Goal: Find contact information: Find contact information

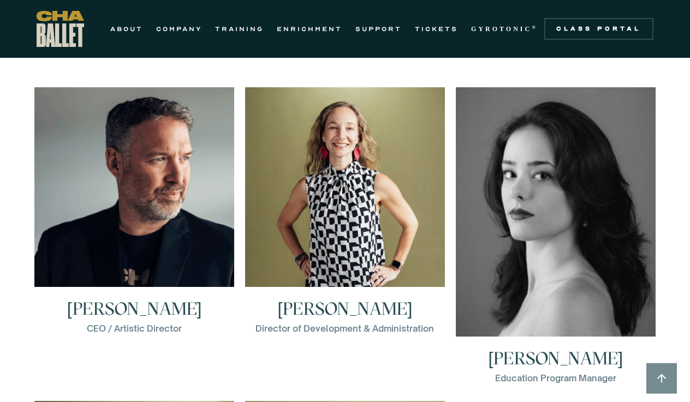
scroll to position [1517, 0]
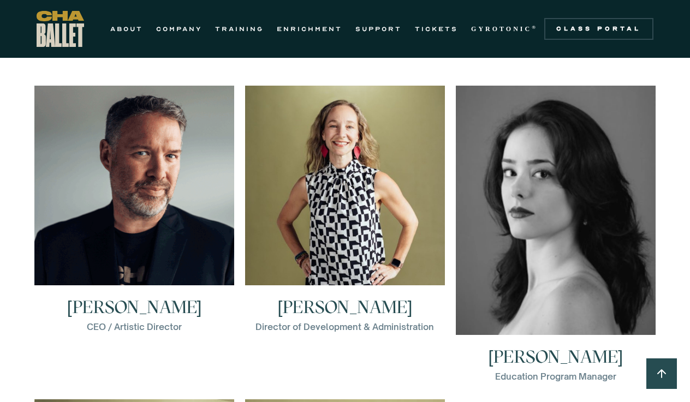
click at [152, 217] on img at bounding box center [134, 186] width 200 height 200
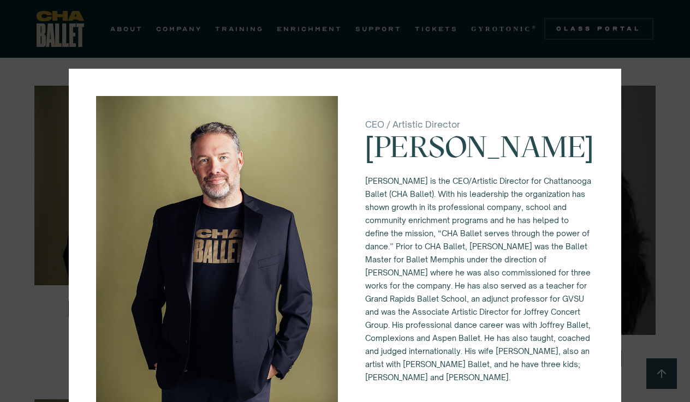
scroll to position [0, 0]
click at [656, 75] on div "CEO / Artistic Director [PERSON_NAME] [PERSON_NAME] is the CEO/Artistic Directo…" at bounding box center [345, 201] width 690 height 402
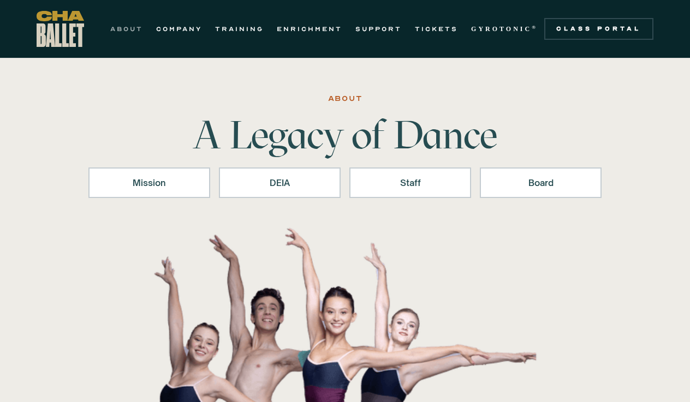
click at [127, 32] on link "ABOUT" at bounding box center [126, 28] width 33 height 13
click at [123, 25] on link "ABOUT" at bounding box center [126, 28] width 33 height 13
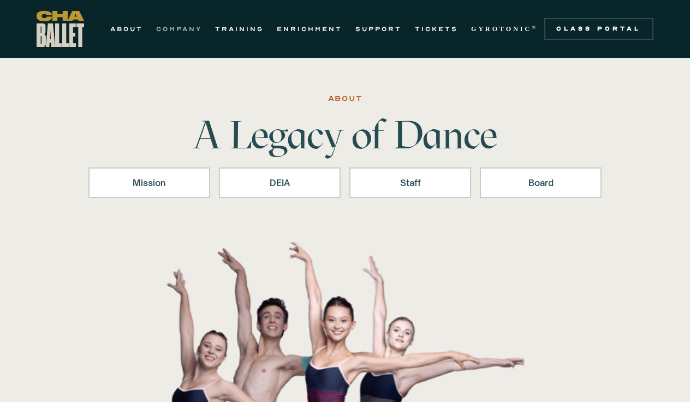
click at [182, 29] on link "COMPANY" at bounding box center [179, 28] width 46 height 13
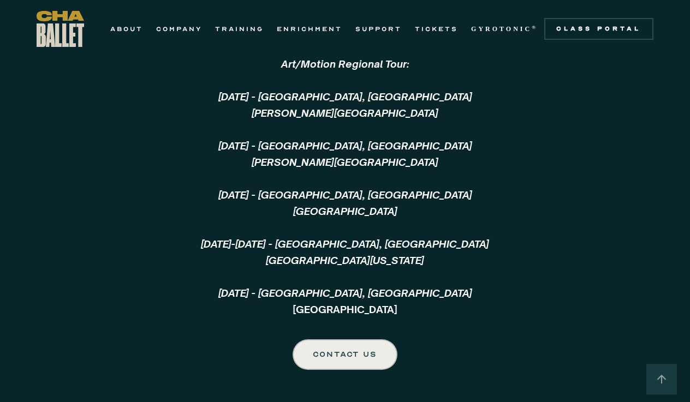
scroll to position [2597, 0]
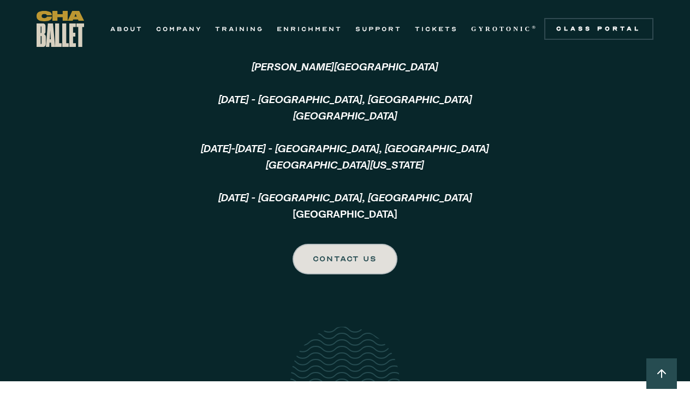
click at [365, 253] on div "CONTACT US" at bounding box center [344, 259] width 63 height 13
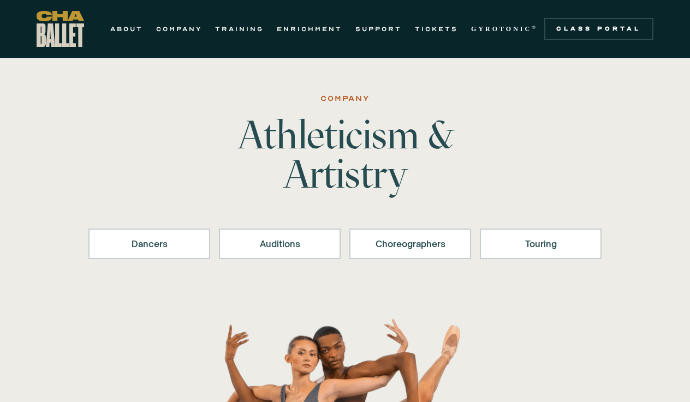
scroll to position [0, 0]
